Goal: Find specific page/section: Find specific page/section

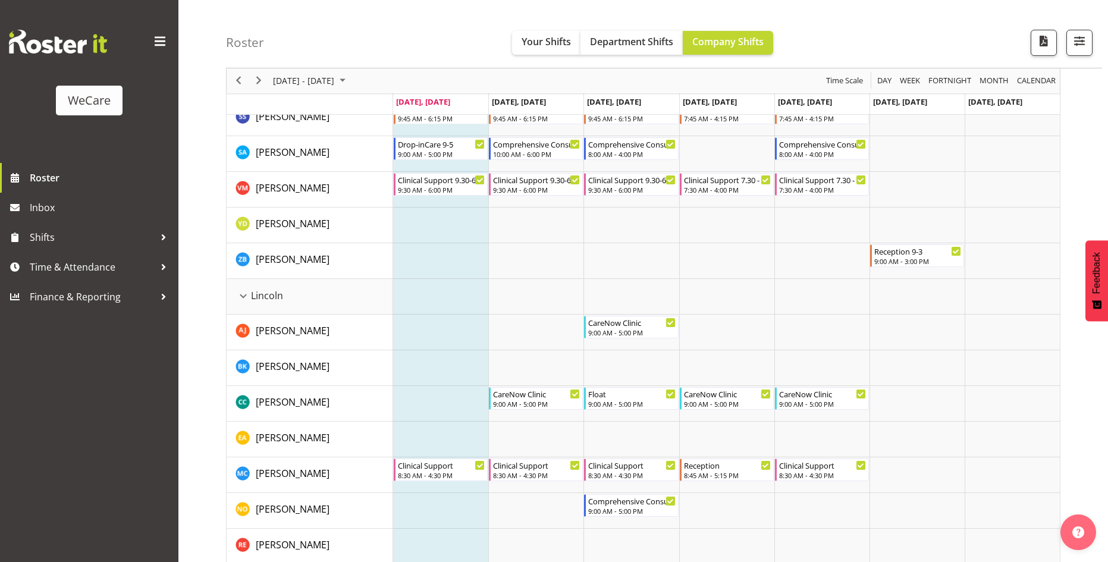
scroll to position [590, 0]
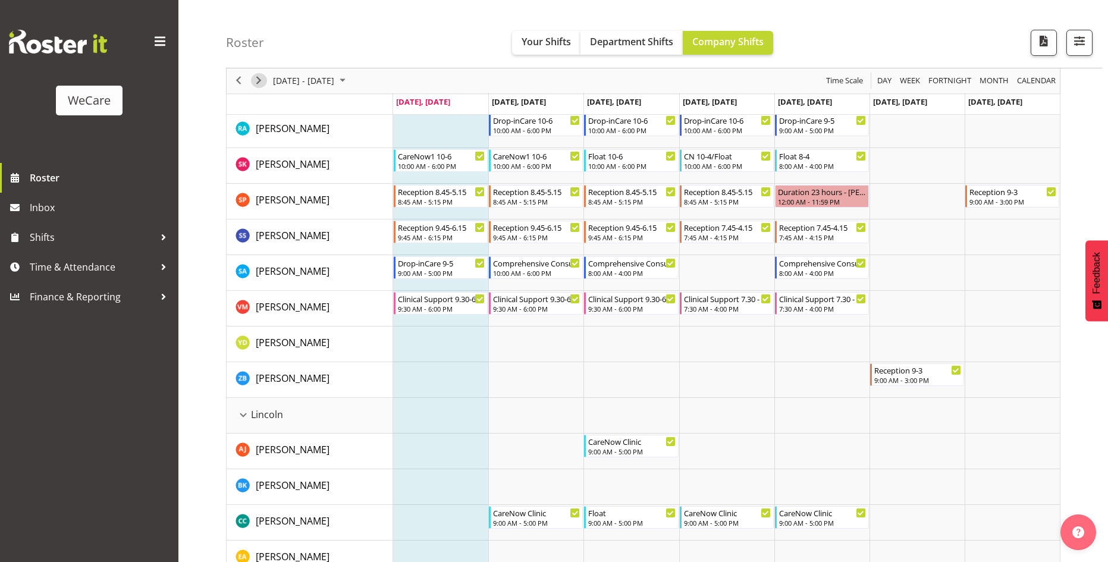
drag, startPoint x: 255, startPoint y: 84, endPoint x: 390, endPoint y: 205, distance: 180.7
click at [255, 84] on span "Next" at bounding box center [259, 81] width 14 height 15
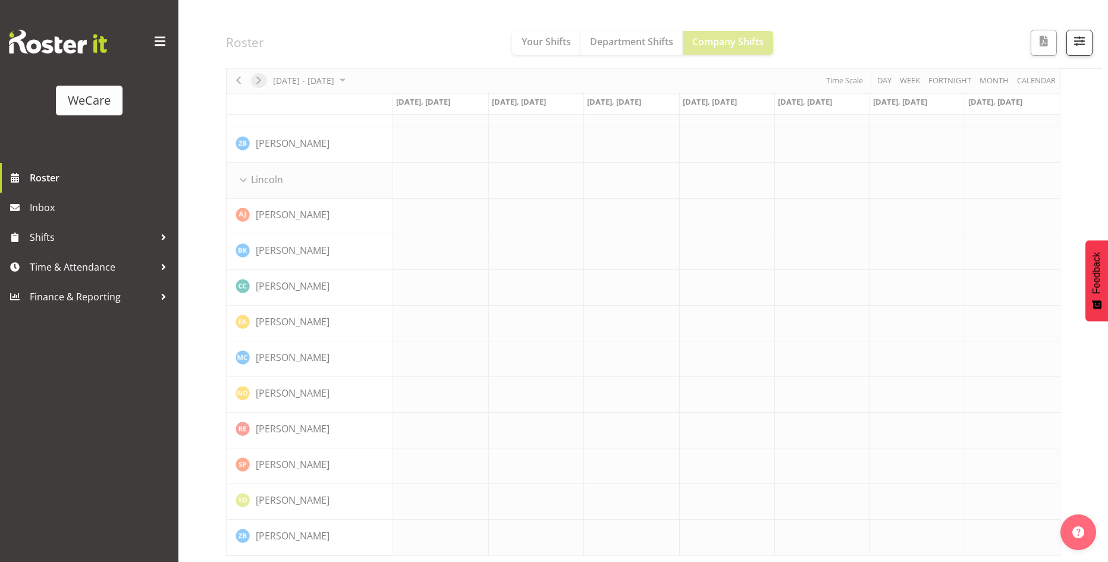
scroll to position [828, 0]
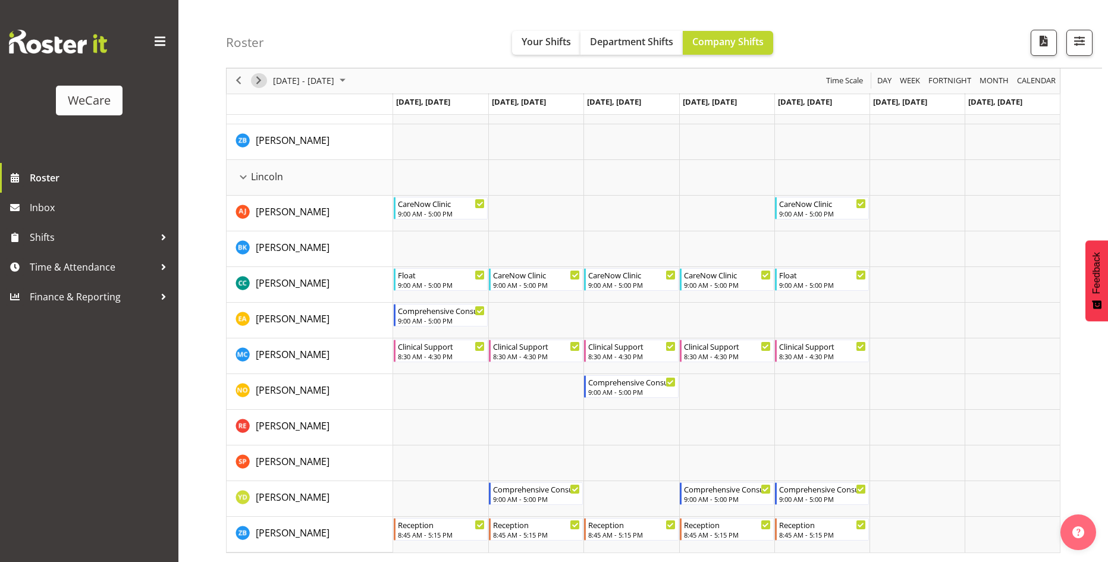
click at [262, 81] on span "Next" at bounding box center [259, 81] width 14 height 15
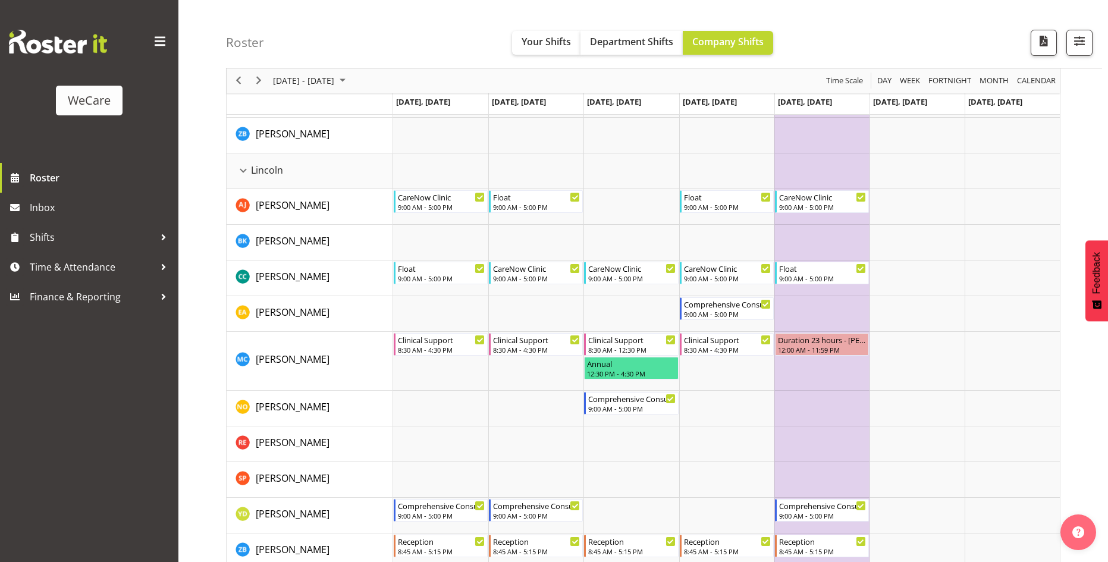
scroll to position [851, 0]
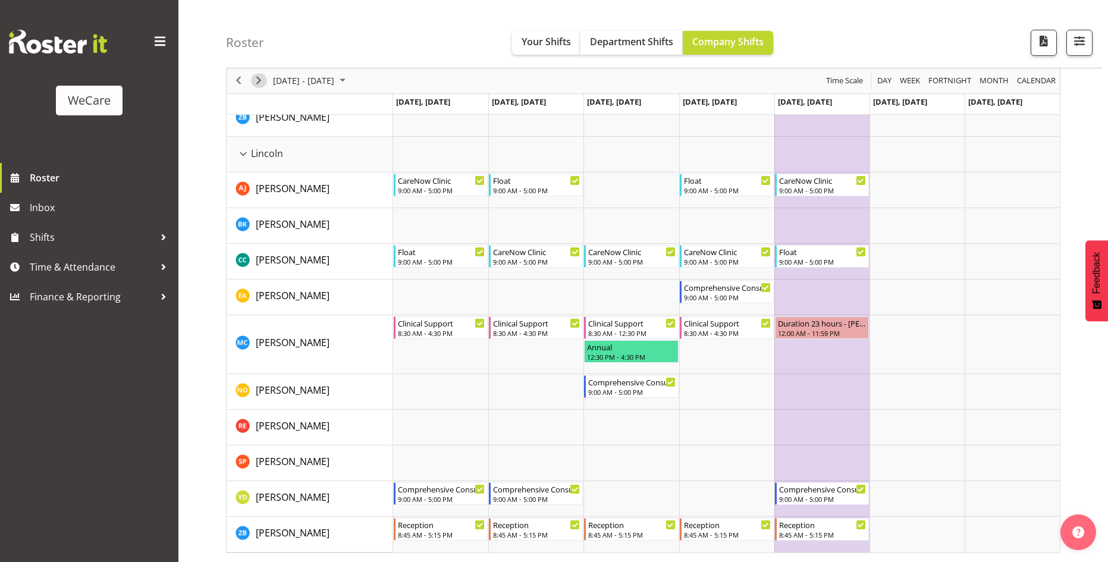
click at [256, 79] on span "Next" at bounding box center [259, 81] width 14 height 15
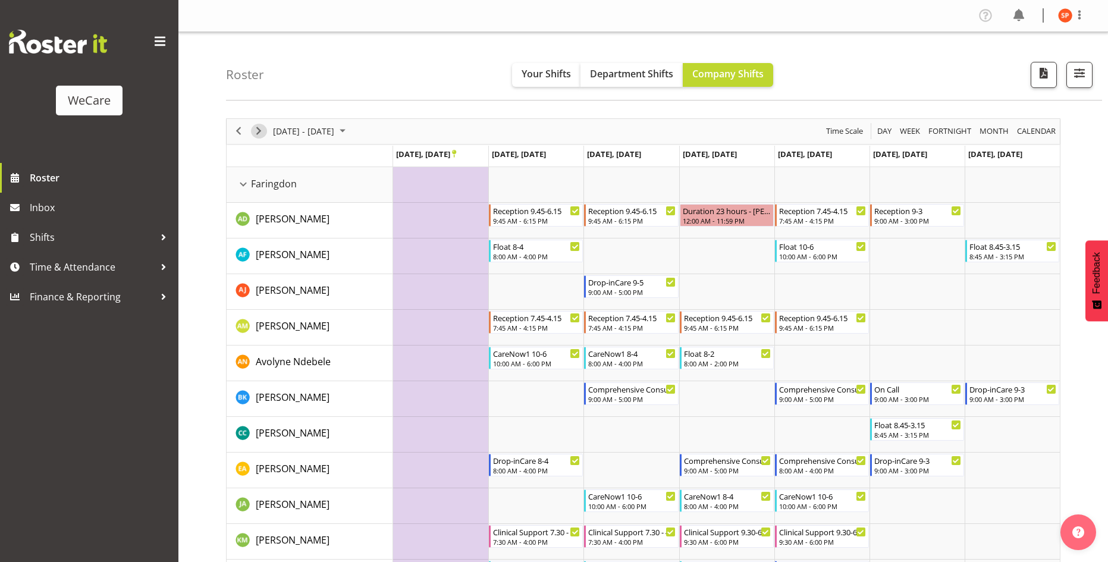
click at [261, 127] on span "Next" at bounding box center [259, 131] width 14 height 15
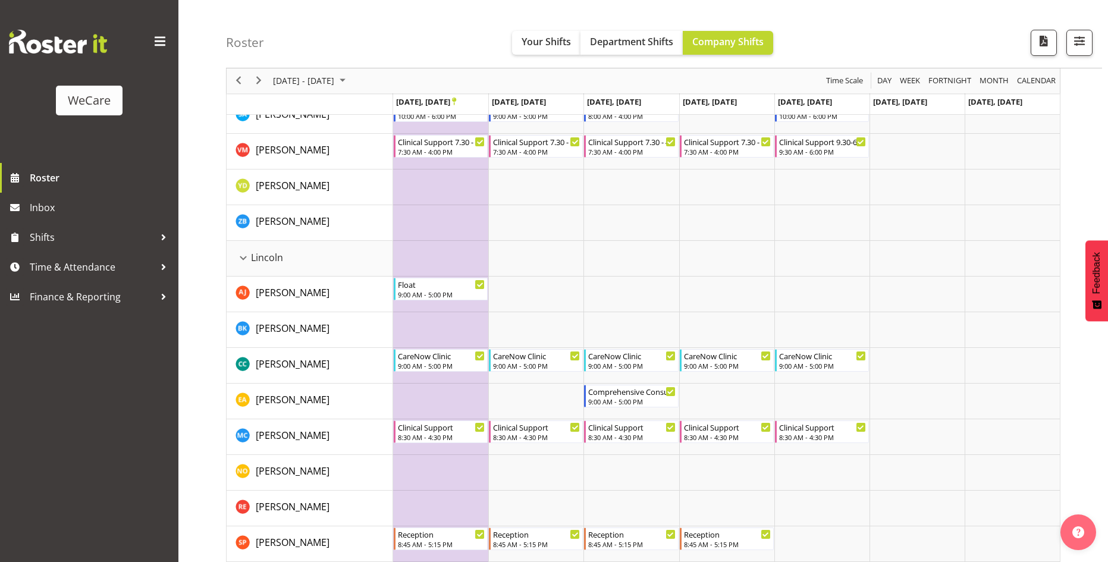
scroll to position [851, 0]
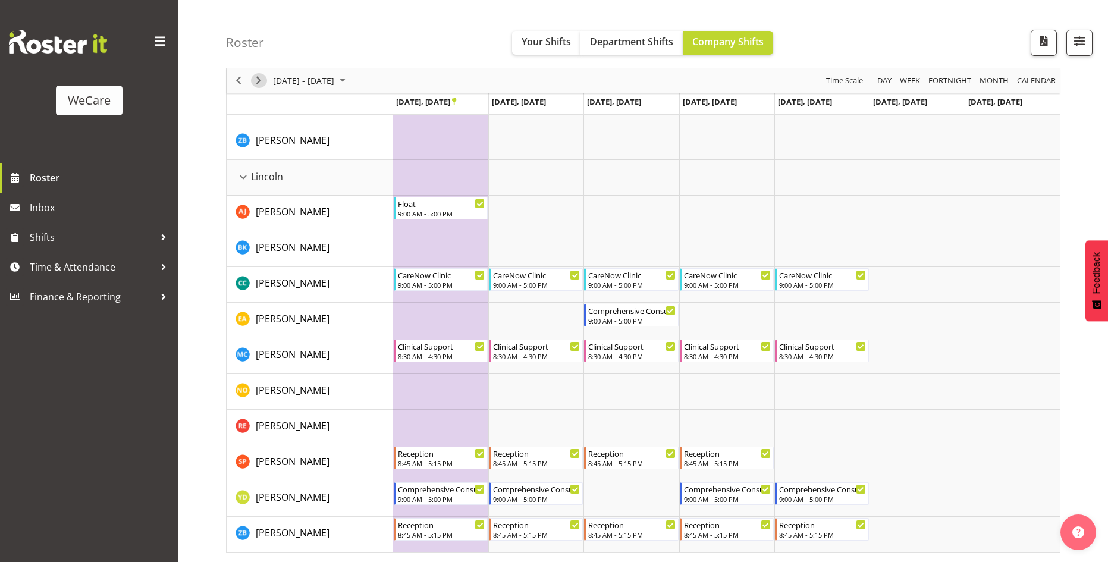
click at [263, 82] on span "Next" at bounding box center [259, 81] width 14 height 15
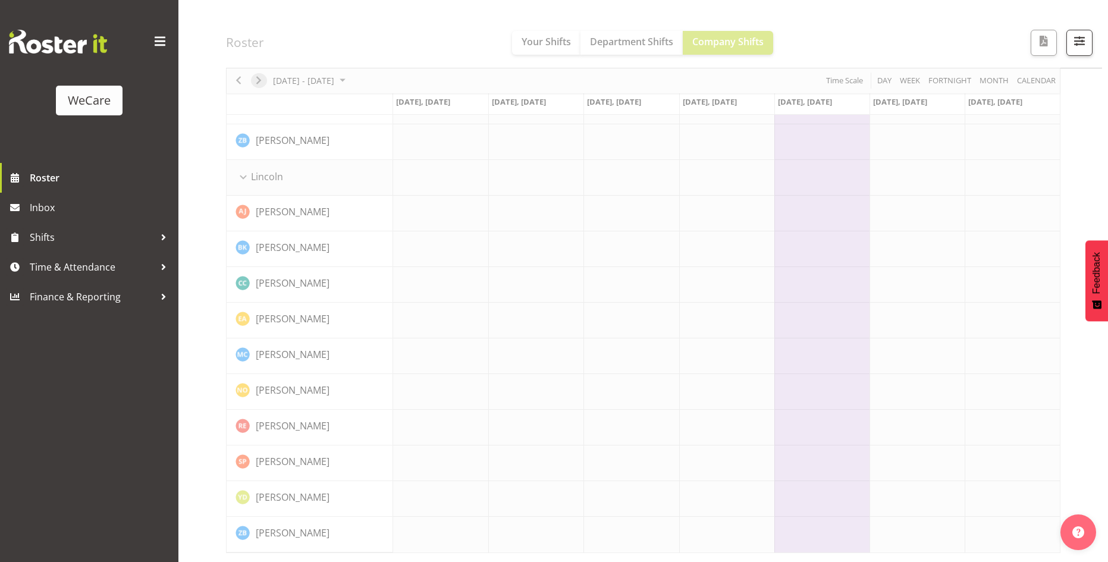
scroll to position [828, 0]
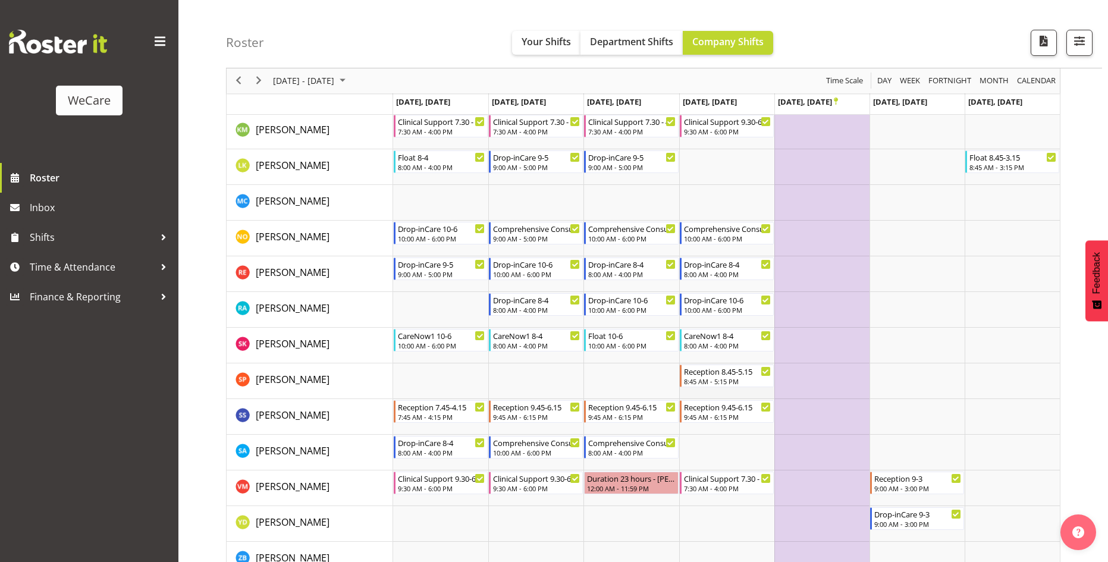
scroll to position [435, 0]
click at [260, 77] on span "Next" at bounding box center [259, 81] width 14 height 15
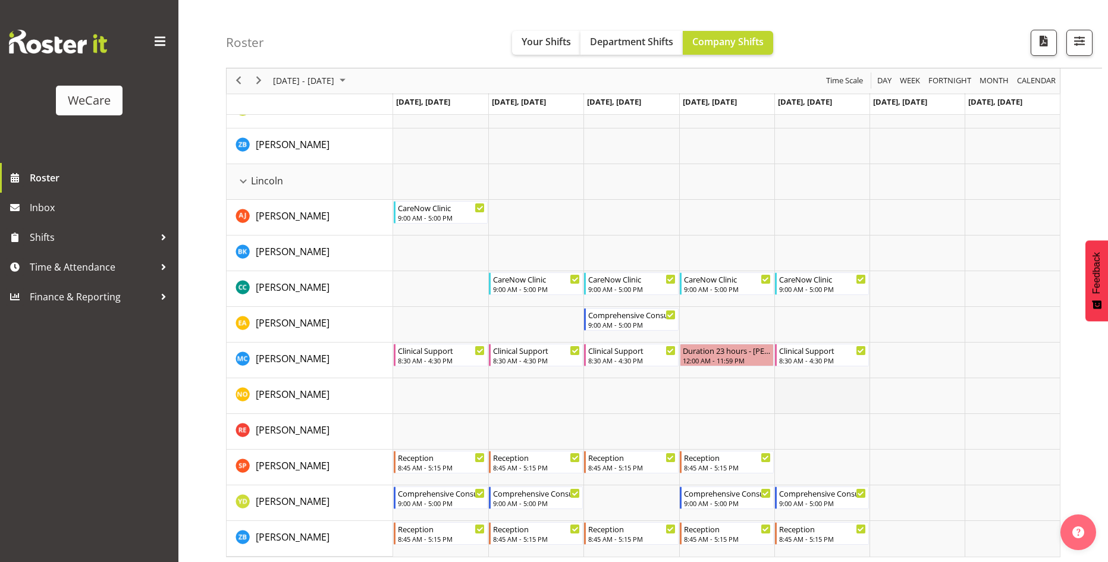
scroll to position [851, 0]
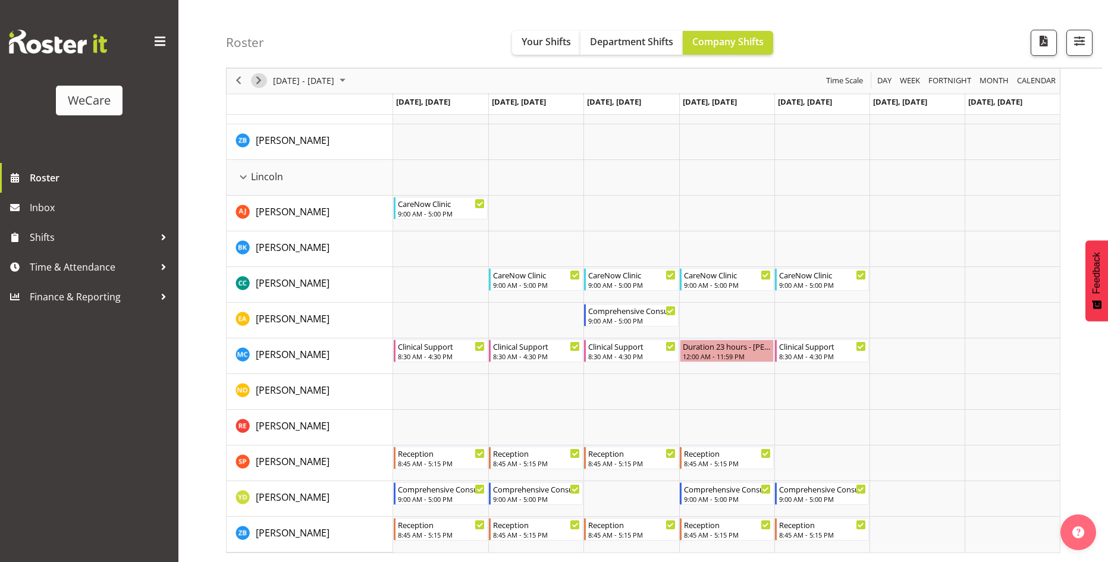
click at [260, 77] on span "Next" at bounding box center [259, 81] width 14 height 15
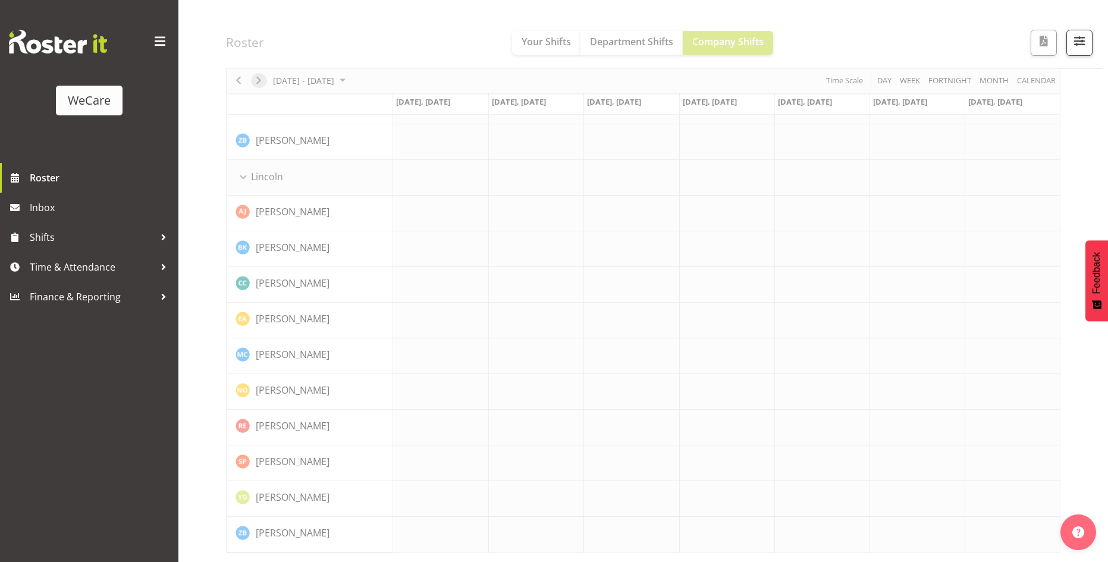
scroll to position [828, 0]
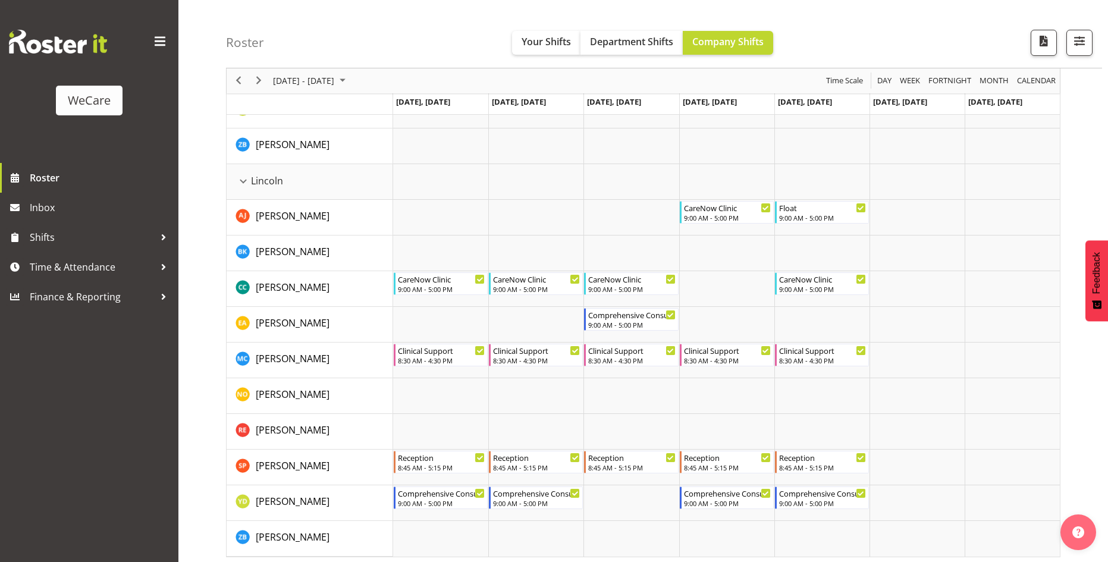
scroll to position [851, 0]
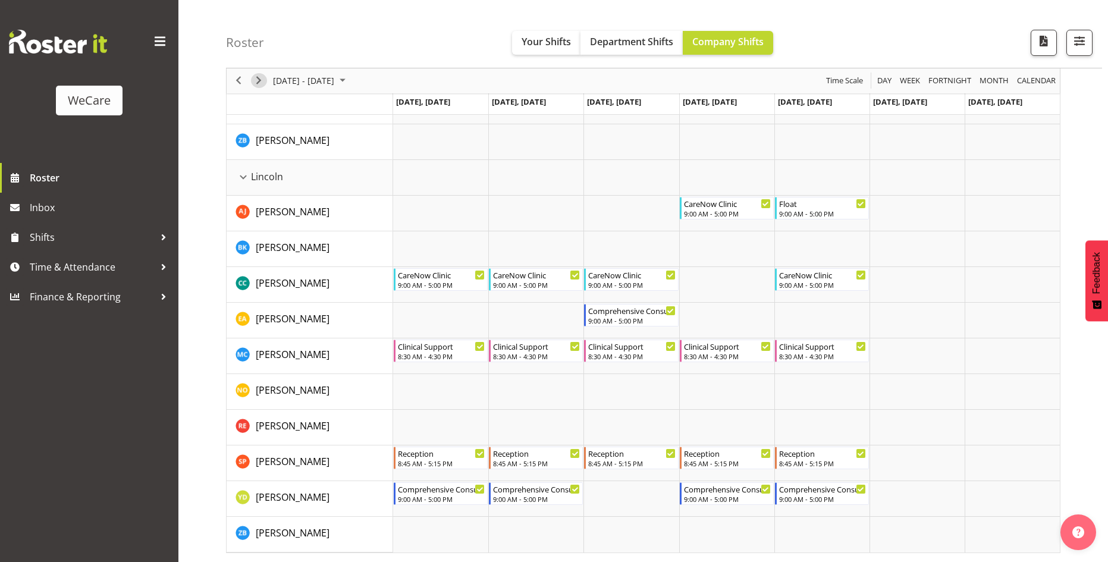
click at [260, 83] on span "Next" at bounding box center [259, 81] width 14 height 15
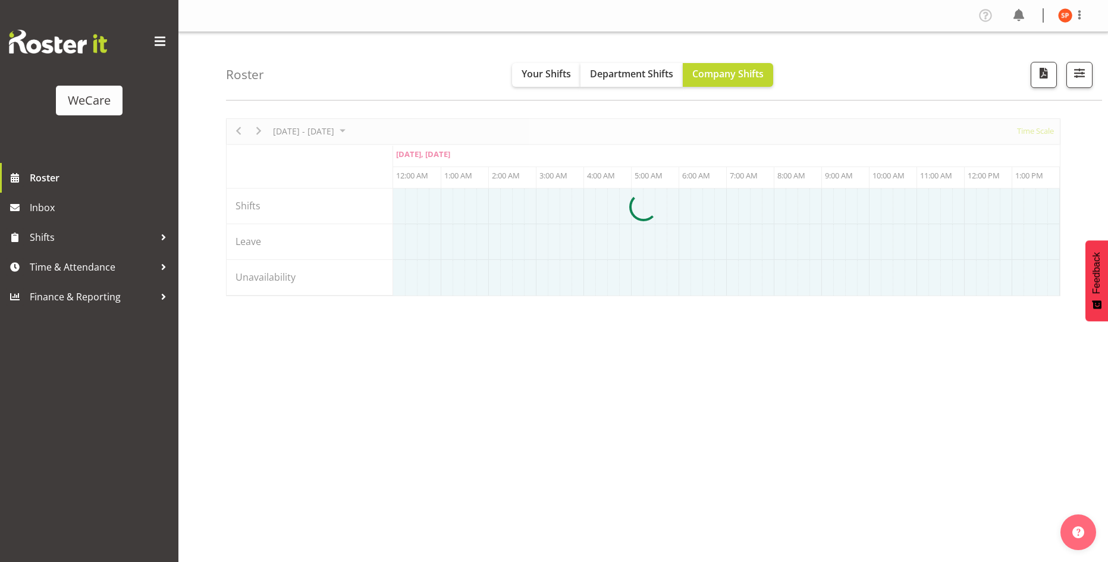
select select "shiftH"
click at [1075, 77] on span "button" at bounding box center [1079, 72] width 15 height 15
click at [0, 0] on span "All Locations" at bounding box center [0, 0] width 0 height 0
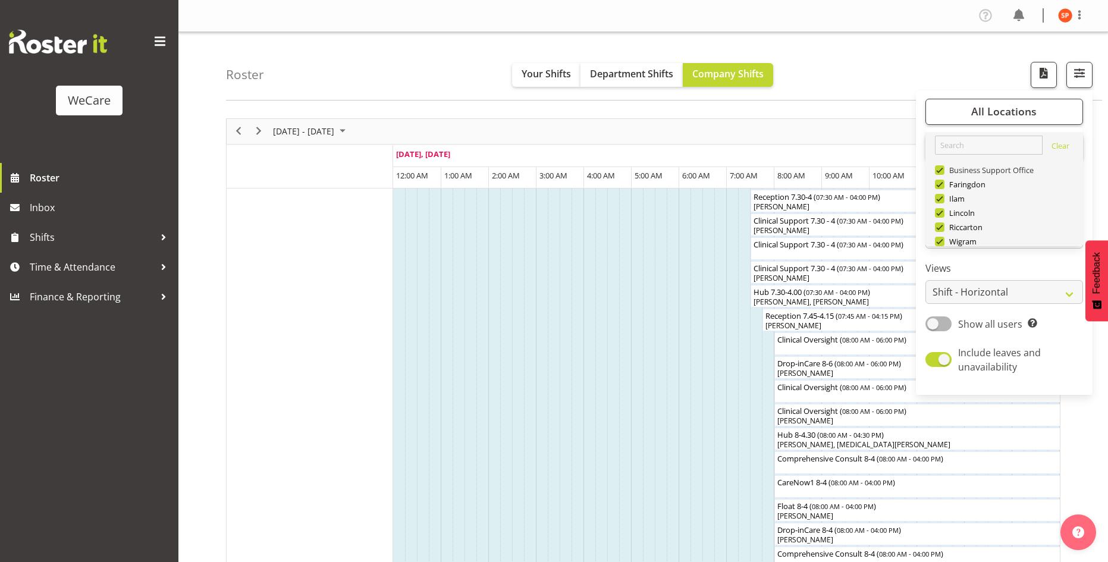
click at [937, 172] on span at bounding box center [940, 170] width 10 height 10
click at [937, 172] on input "Business Support Office" at bounding box center [939, 170] width 8 height 8
checkbox input "false"
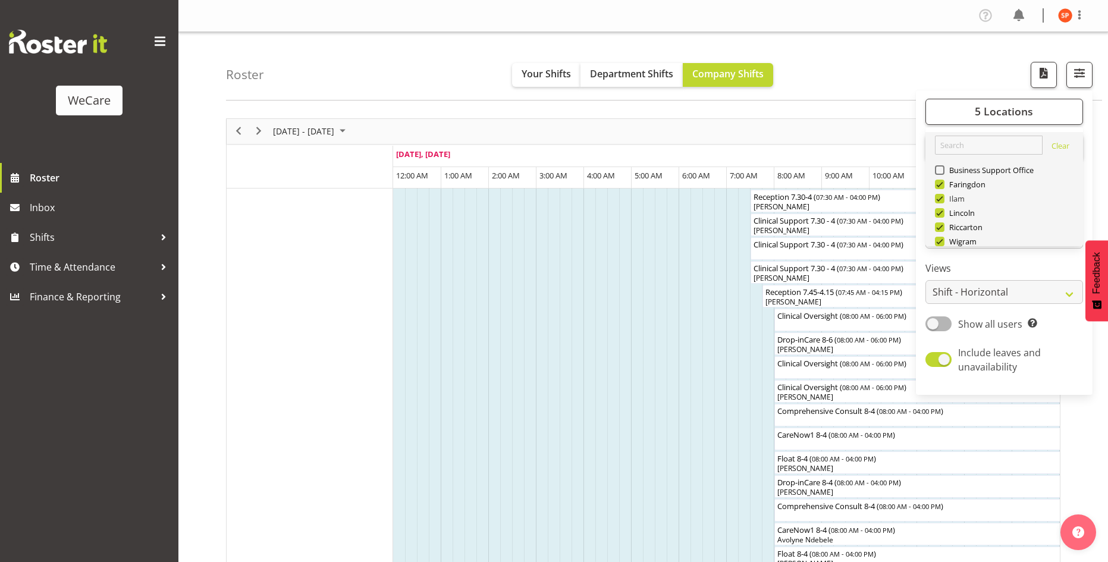
click at [941, 197] on span at bounding box center [940, 199] width 10 height 10
click at [941, 197] on input "Ilam" at bounding box center [939, 198] width 8 height 8
checkbox input "false"
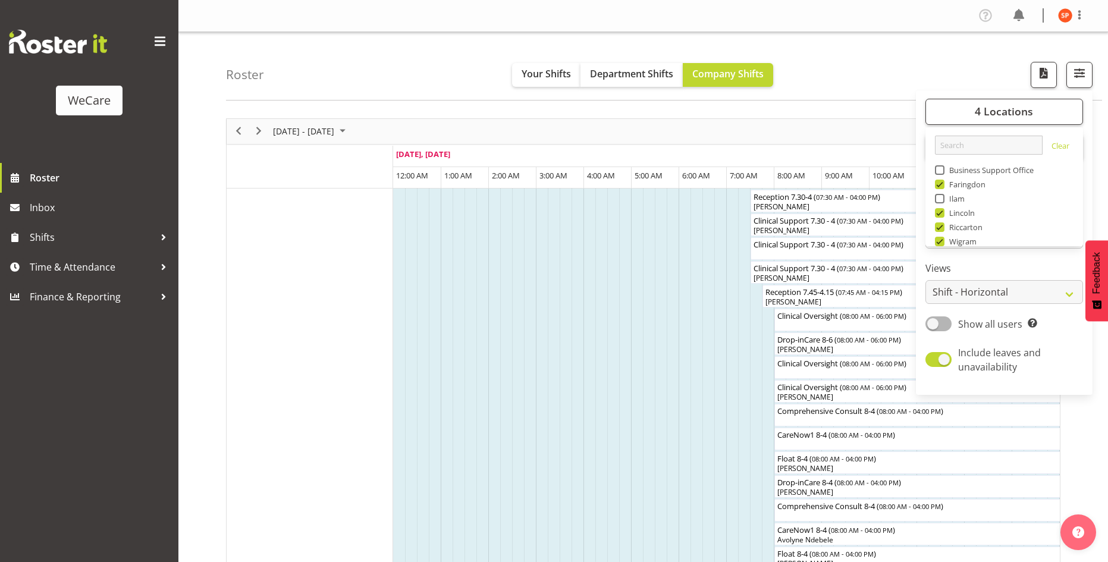
click at [941, 228] on span at bounding box center [940, 227] width 10 height 10
click at [941, 228] on input "Riccarton" at bounding box center [939, 227] width 8 height 8
checkbox input "false"
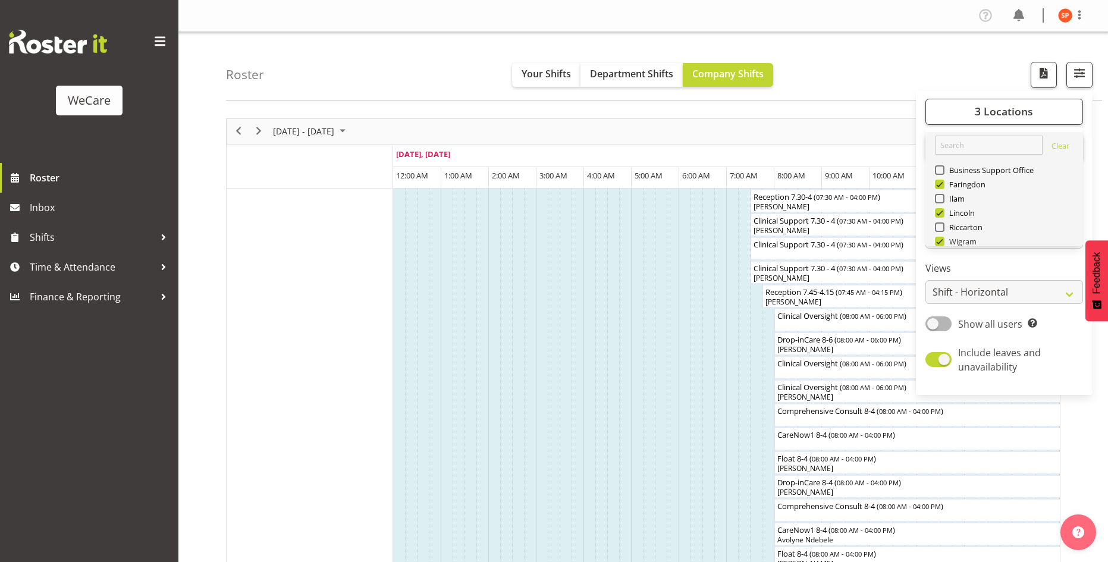
click at [941, 241] on span at bounding box center [940, 242] width 10 height 10
click at [941, 241] on input "Wigram" at bounding box center [939, 241] width 8 height 8
checkbox input "false"
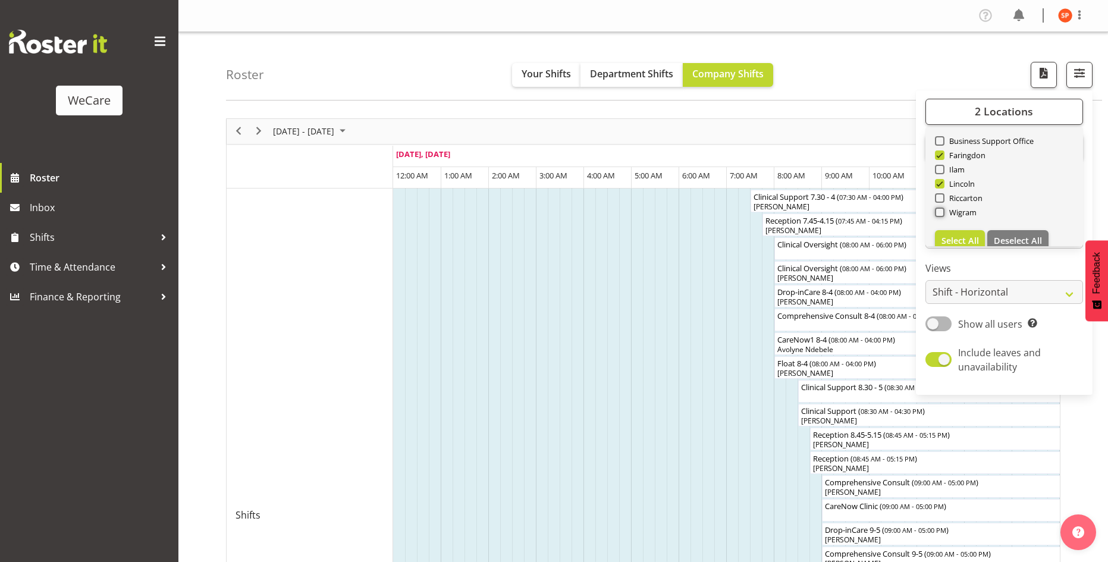
scroll to position [43, 0]
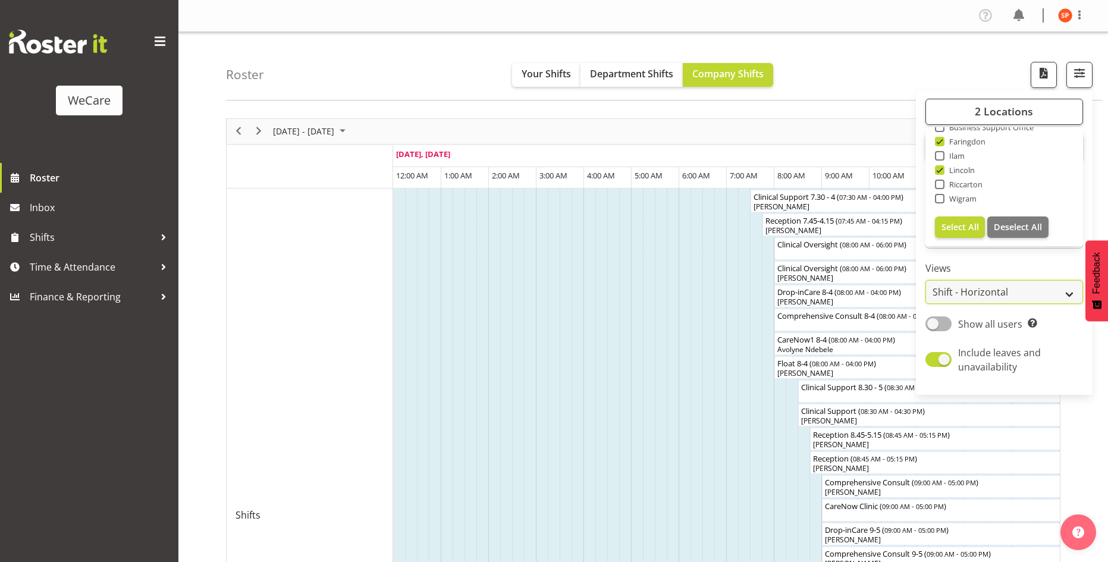
click at [981, 294] on select "Staff Role Shift - Horizontal Shift - Vertical Staff - Location" at bounding box center [1004, 292] width 158 height 24
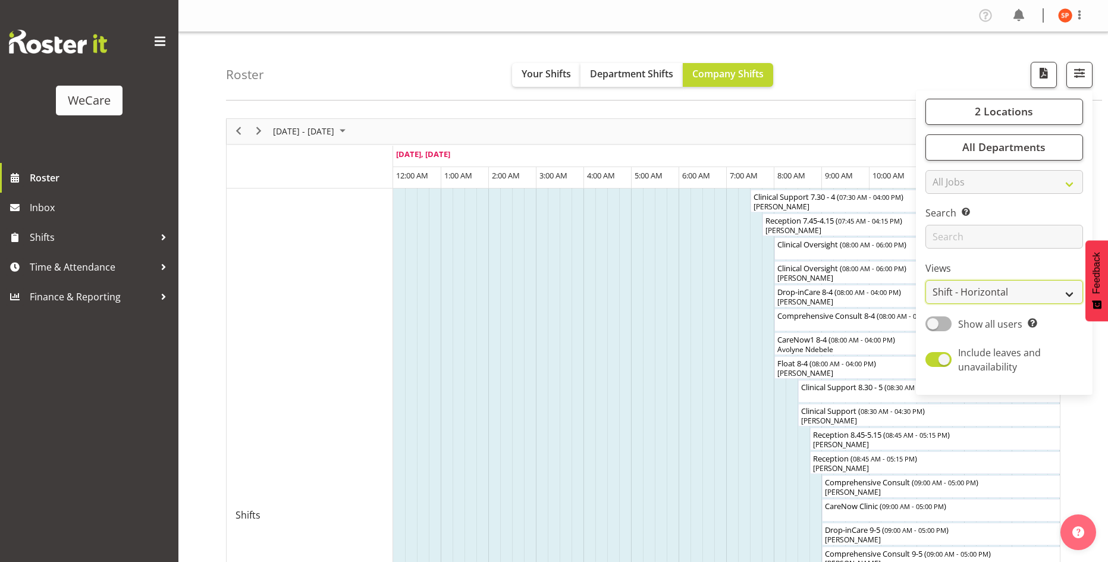
select select "location"
click at [926, 280] on select "Staff Role Shift - Horizontal Shift - Vertical Staff - Location" at bounding box center [1004, 292] width 158 height 24
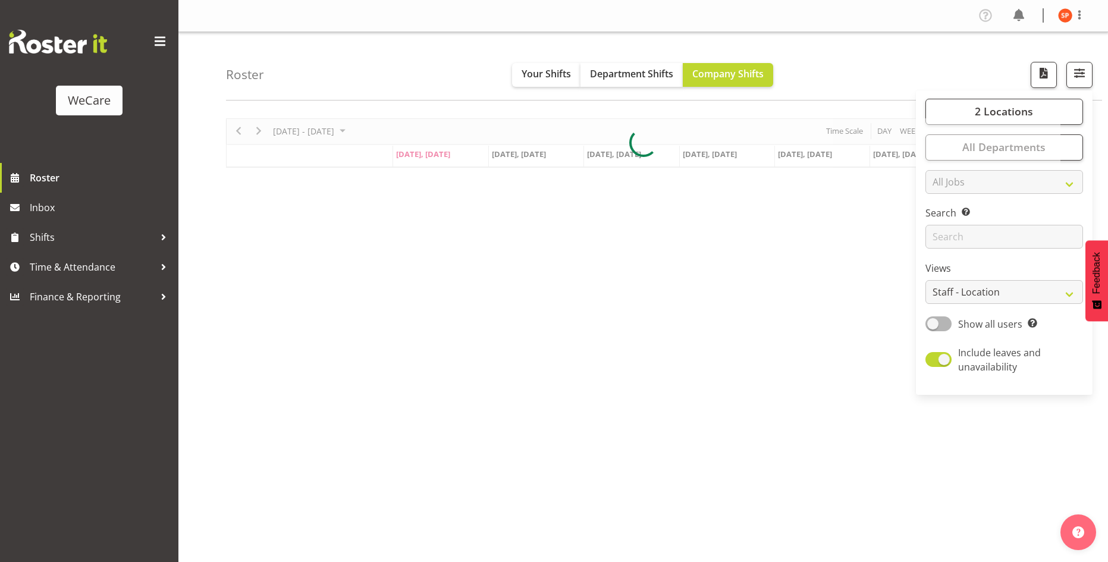
click at [984, 255] on div "2 Locations Clear Business Support Office Faringdon Ilam Lincoln Riccarton Wigr…" at bounding box center [1004, 242] width 177 height 295
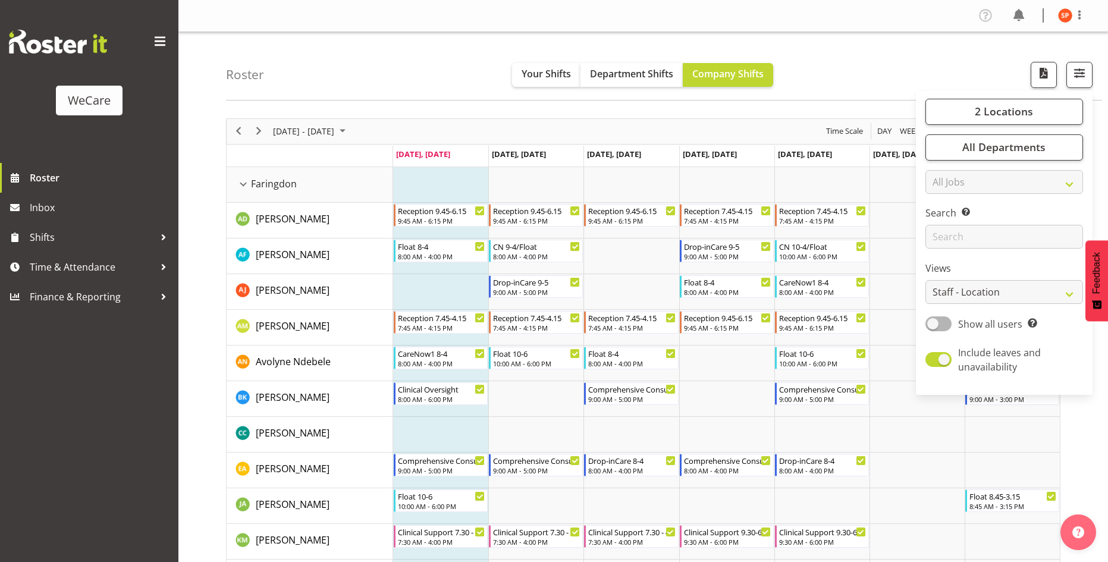
click at [966, 64] on div "Roster Your Shifts Department Shifts Company Shifts 2 Locations Clear Business …" at bounding box center [664, 66] width 876 height 68
